Goal: Use online tool/utility: Utilize a website feature to perform a specific function

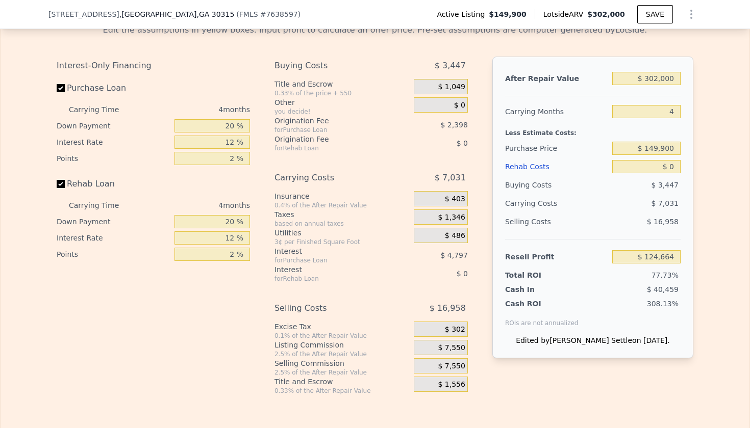
scroll to position [1519, 0]
click at [676, 169] on input "$ 0" at bounding box center [646, 165] width 68 height 13
type input "$ 60"
type input "$ 124,603"
type input "$ 620"
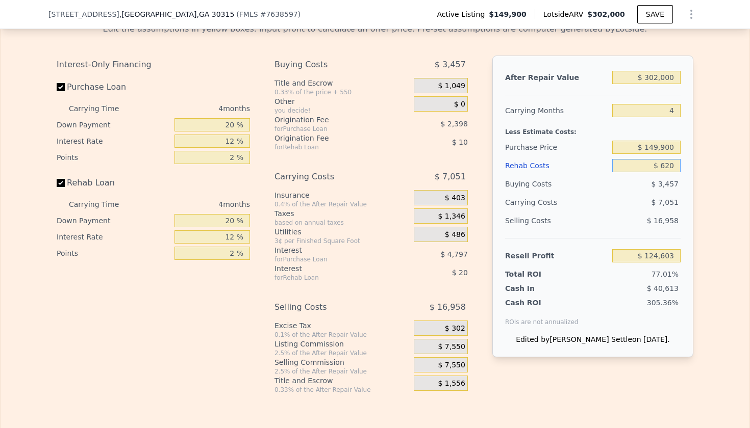
type input "$ 124,014"
type input "$ 6,200"
type input "$ 118,165"
type input "$ 62,000"
type input "$ 59,688"
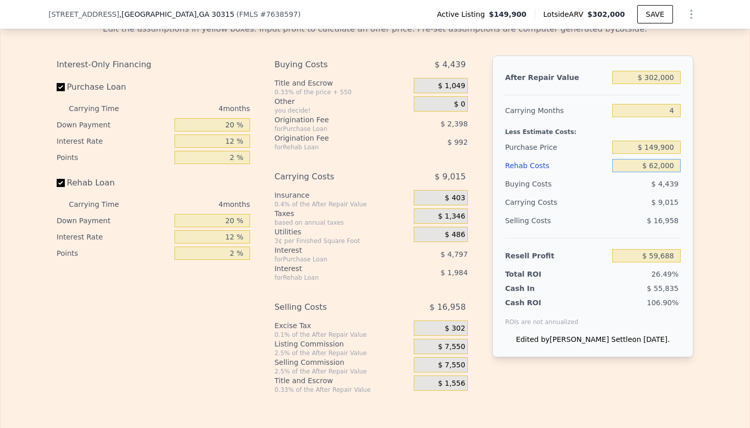
type input "$ 620,000"
type input "-$ 525,096"
click at [594, 201] on div "$ 26,871" at bounding box center [627, 202] width 108 height 18
click at [677, 165] on input "$ 620,000" at bounding box center [646, 165] width 68 height 13
type input "$ 62,000"
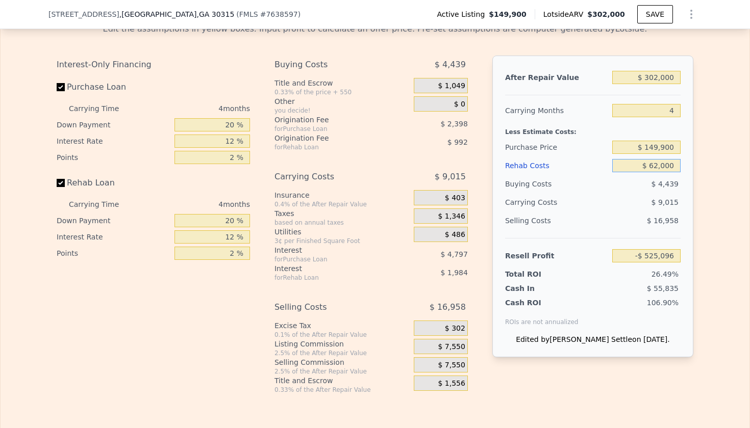
type input "$ 59,688"
click at [603, 194] on div "$ 9,015" at bounding box center [627, 202] width 108 height 18
click at [676, 148] on input "$ 149,900" at bounding box center [646, 147] width 68 height 13
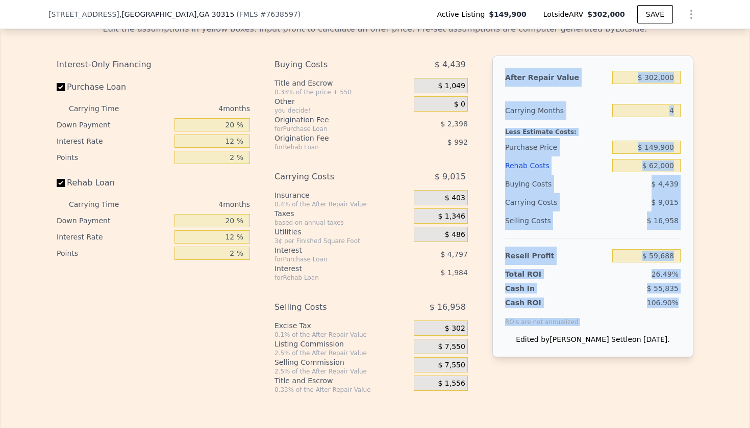
drag, startPoint x: 506, startPoint y: 75, endPoint x: 681, endPoint y: 323, distance: 303.0
click at [681, 323] on div "After Repair Value $ 302,000 Carrying Months 4 Less Estimate Costs: Purchase Pr…" at bounding box center [592, 207] width 201 height 302
copy div "After Repair Value Carrying Months Less Estimate Costs: Purchase Price Rehab Co…"
